Goal: Task Accomplishment & Management: Manage account settings

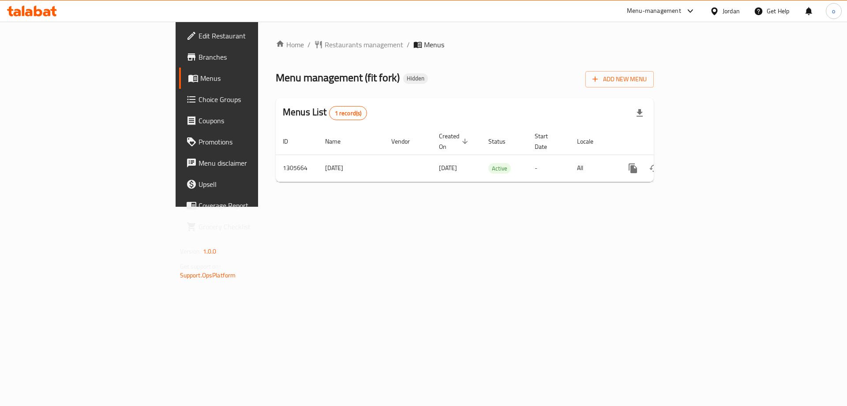
click at [199, 100] on span "Choice Groups" at bounding box center [255, 99] width 112 height 11
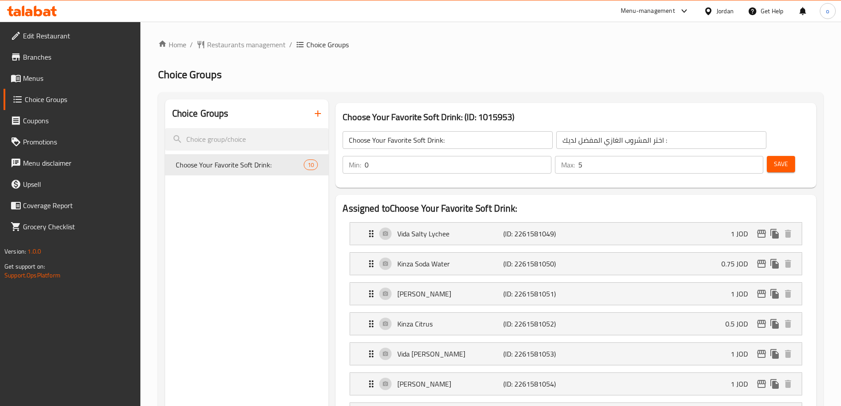
click at [584, 45] on ol "Home / Restaurants management / Choice Groups" at bounding box center [490, 44] width 665 height 11
click at [221, 46] on span "Restaurants management" at bounding box center [246, 44] width 79 height 11
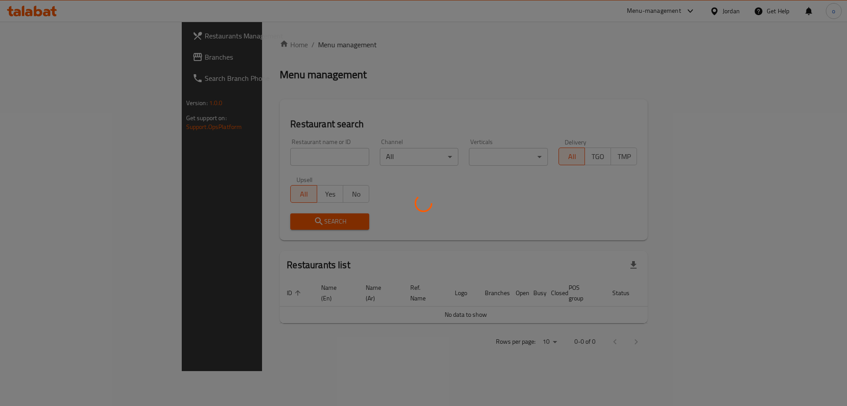
click at [62, 58] on div at bounding box center [423, 203] width 847 height 406
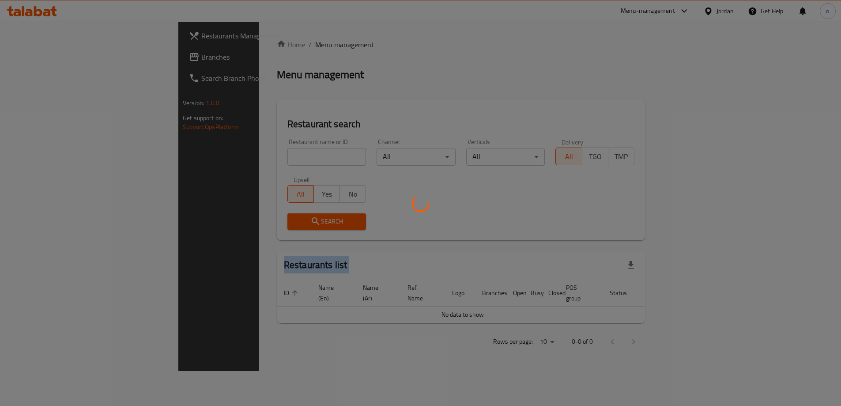
click at [62, 58] on div at bounding box center [420, 203] width 841 height 406
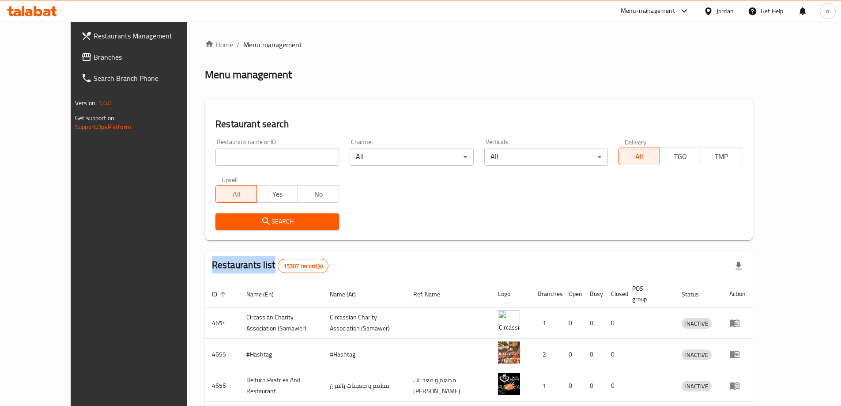
click at [94, 58] on span "Branches" at bounding box center [149, 57] width 110 height 11
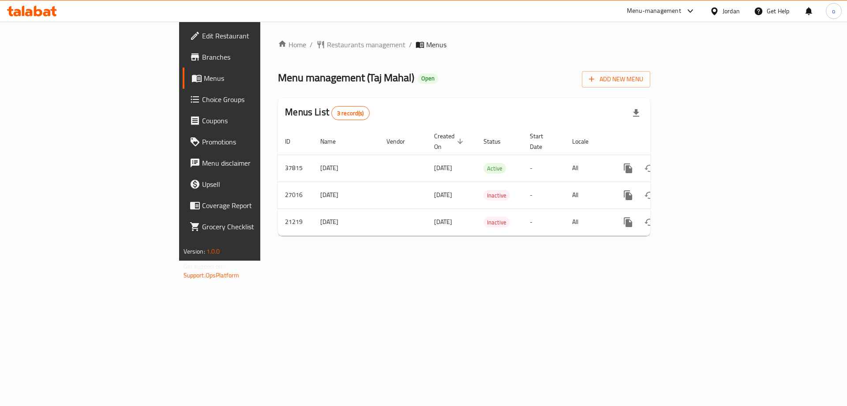
click at [202, 104] on span "Choice Groups" at bounding box center [258, 99] width 112 height 11
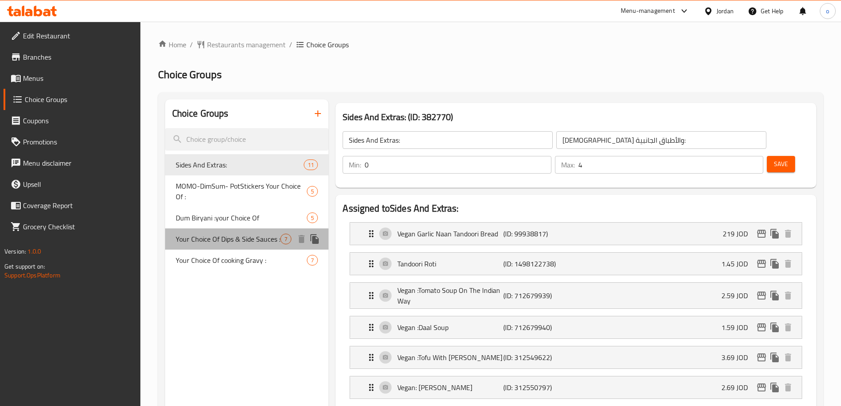
drag, startPoint x: 198, startPoint y: 239, endPoint x: 237, endPoint y: 161, distance: 87.6
click at [199, 240] on span "Your Choice Of Dips & Side Sauces :" at bounding box center [228, 238] width 105 height 11
type input "Your Choice Of Dips & Side Sauces :"
type input "اختيارك من الصوصات الجانبية والديب :"
type input "6"
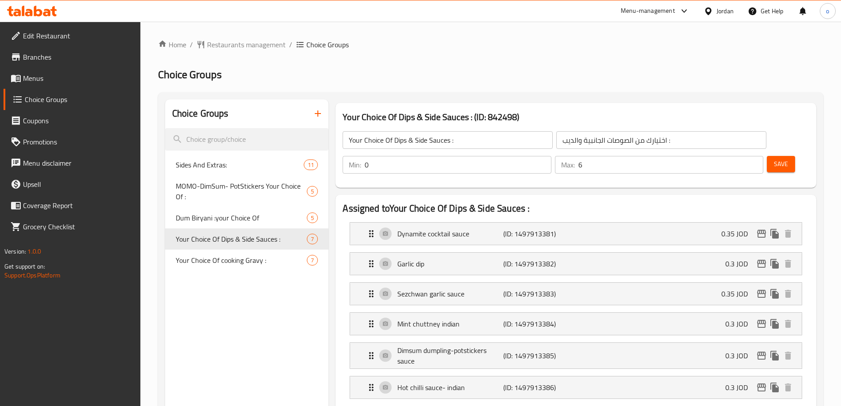
click at [552, 202] on h2 "Assigned to Your Choice Of Dips & Side Sauces :" at bounding box center [575, 208] width 467 height 13
